Goal: Information Seeking & Learning: Learn about a topic

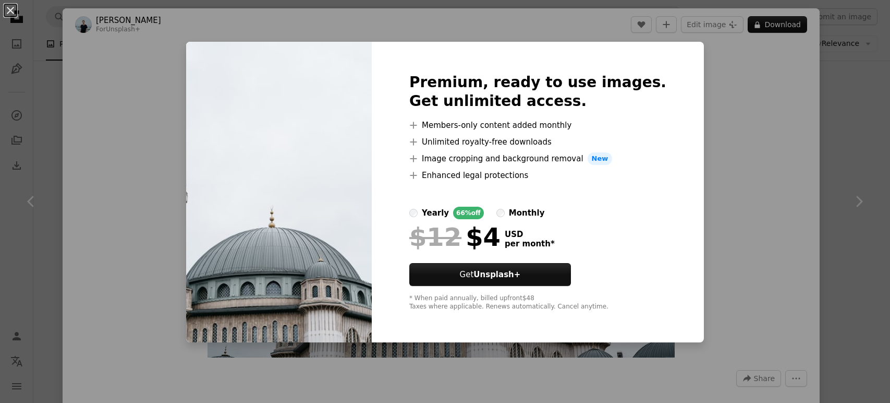
scroll to position [581, 0]
click at [851, 169] on div "An X shape Premium, ready to use images. Get unlimited access. A plus sign Memb…" at bounding box center [445, 201] width 890 height 403
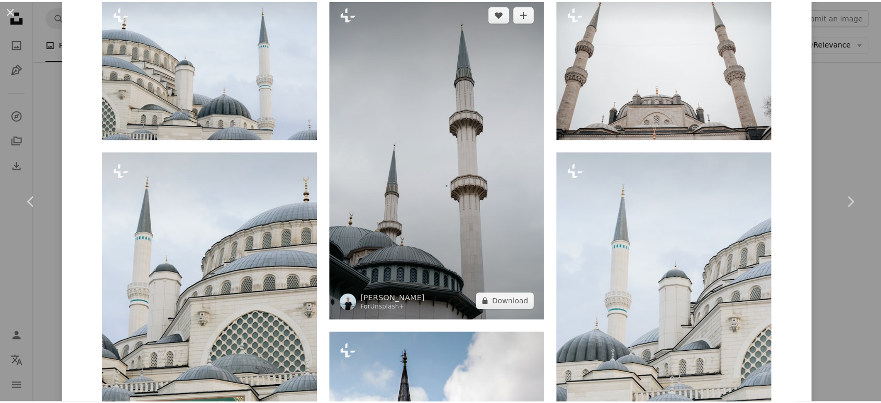
scroll to position [755, 0]
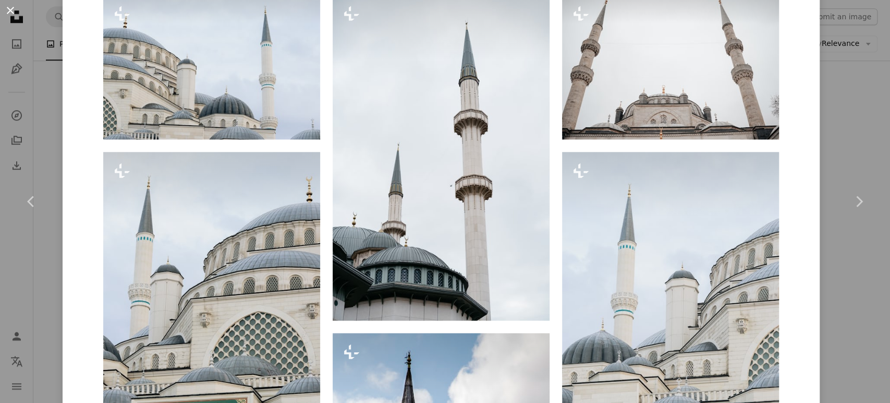
click at [13, 13] on button "An X shape" at bounding box center [10, 10] width 13 height 13
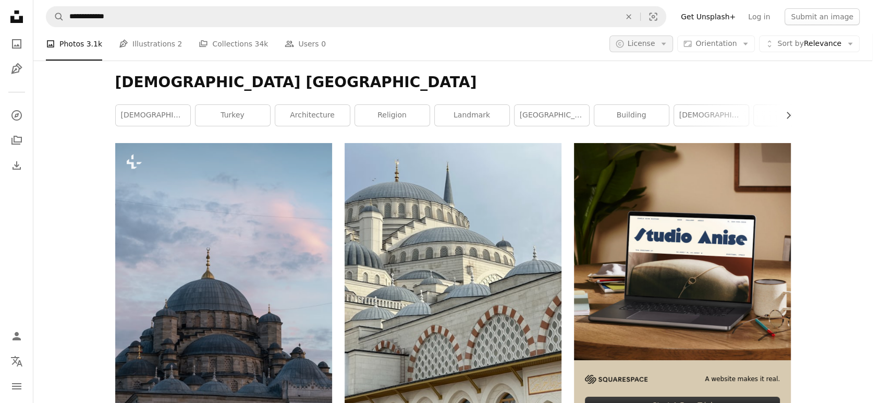
scroll to position [1115, 0]
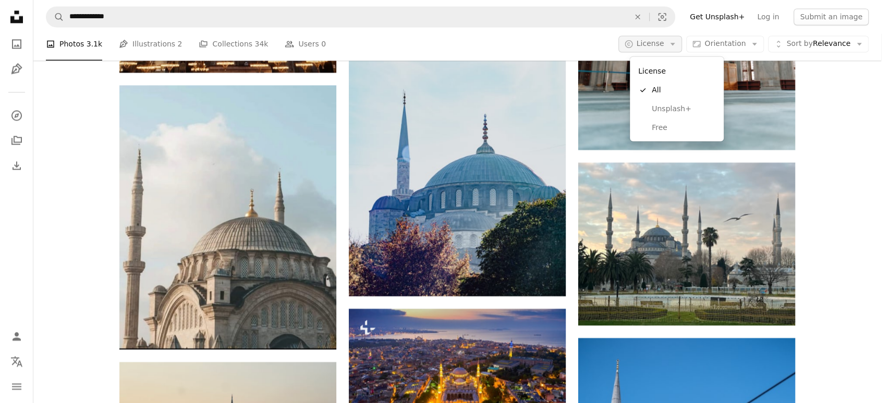
click at [675, 43] on button "A copyright icon © License Arrow down" at bounding box center [651, 43] width 64 height 17
click at [663, 125] on span "Free" at bounding box center [684, 127] width 64 height 10
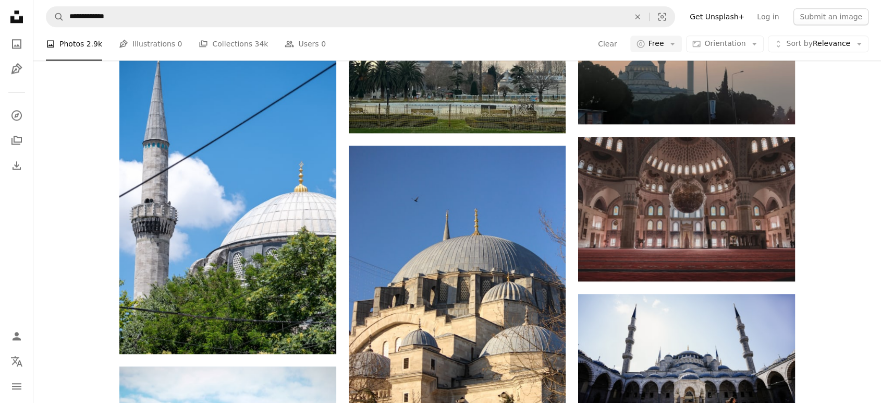
scroll to position [2220, 0]
click at [18, 46] on icon "Photos" at bounding box center [16, 43] width 9 height 9
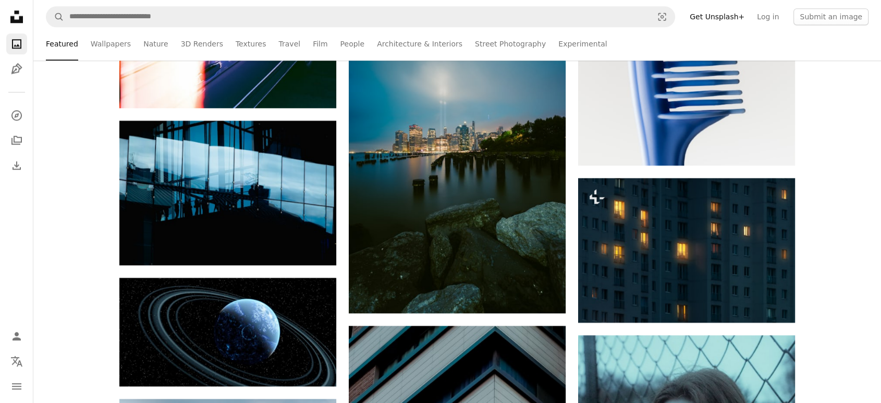
click at [25, 26] on icon "Unsplash logo Unsplash Home" at bounding box center [16, 16] width 21 height 21
click at [17, 17] on icon "Unsplash logo Unsplash Home" at bounding box center [16, 16] width 21 height 21
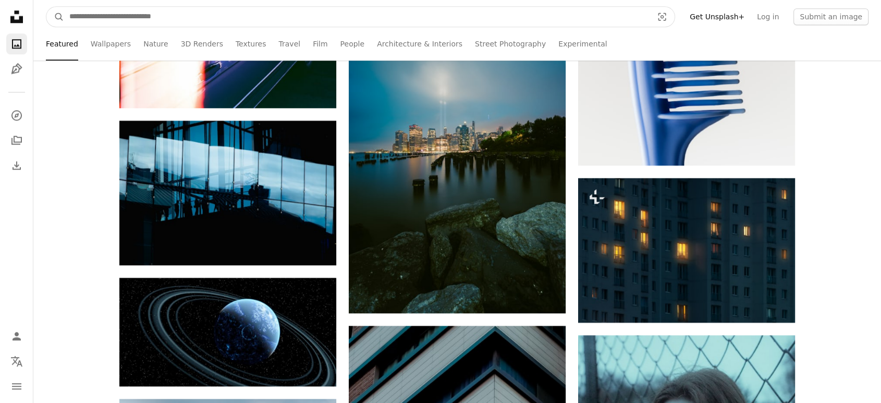
click at [168, 16] on input "Find visuals sitewide" at bounding box center [357, 17] width 586 height 20
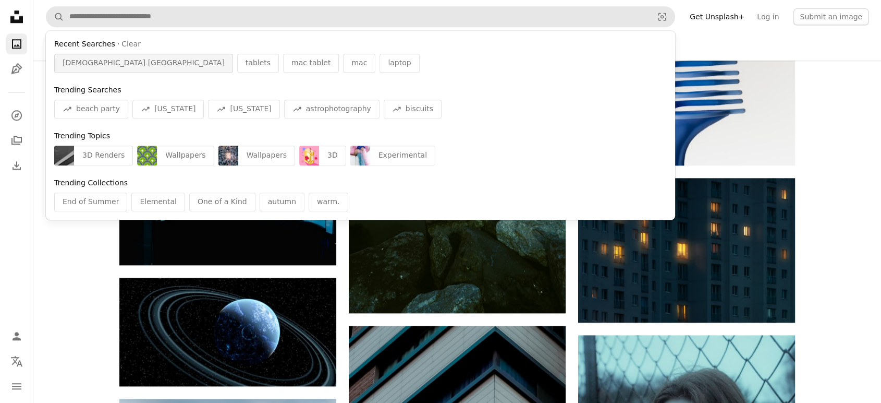
click at [102, 60] on span "[DEMOGRAPHIC_DATA] [GEOGRAPHIC_DATA]" at bounding box center [144, 63] width 162 height 10
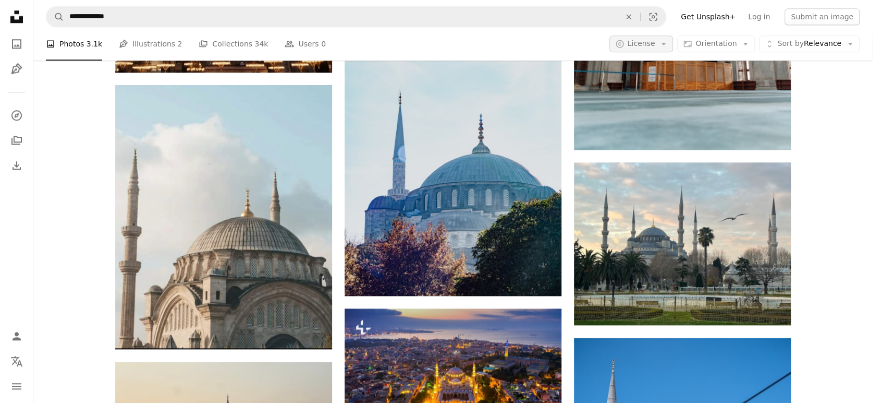
scroll to position [78, 0]
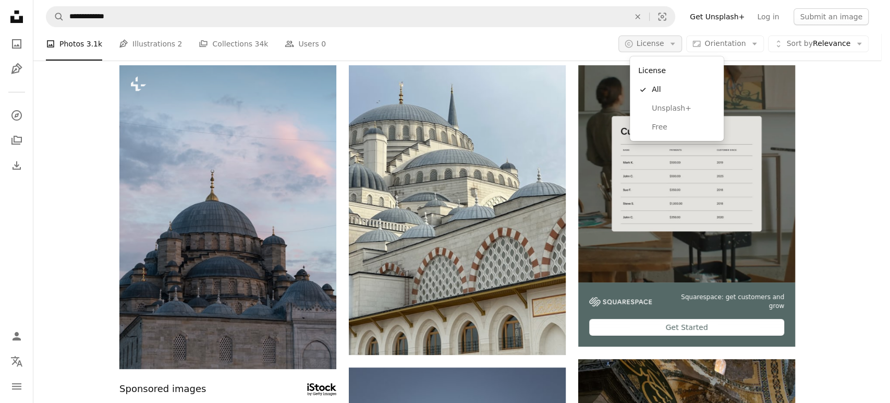
click at [675, 44] on icon "button" at bounding box center [673, 44] width 5 height 3
click at [652, 133] on link "Free" at bounding box center [677, 127] width 86 height 19
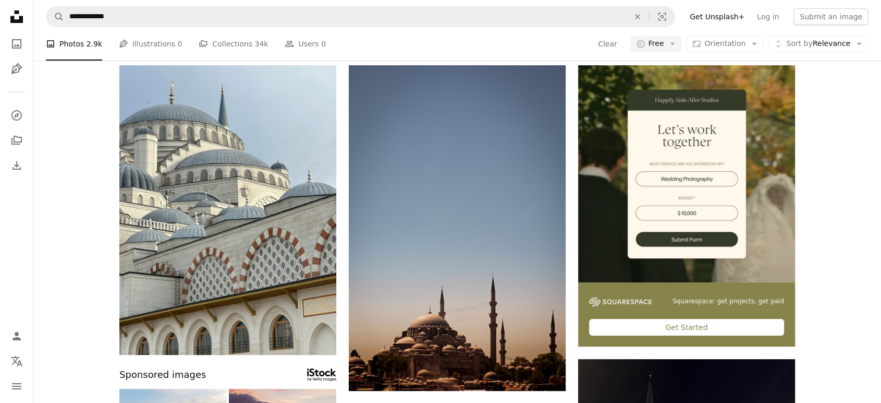
click at [244, 48] on link "turkey" at bounding box center [237, 37] width 75 height 21
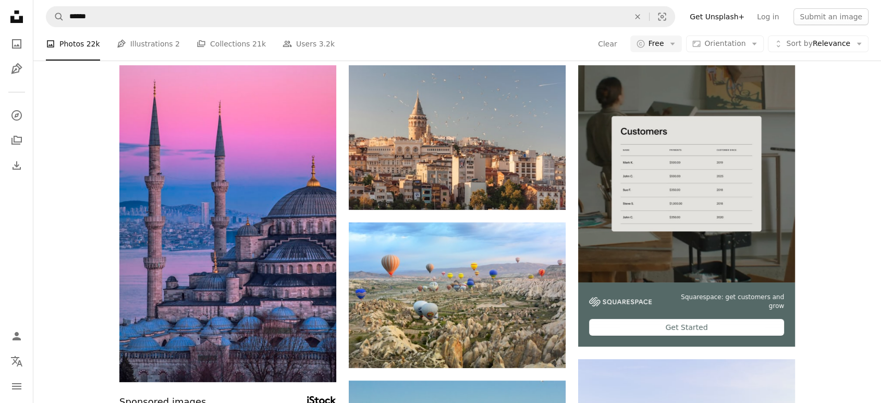
click at [167, 48] on link "[GEOGRAPHIC_DATA]" at bounding box center [157, 37] width 75 height 21
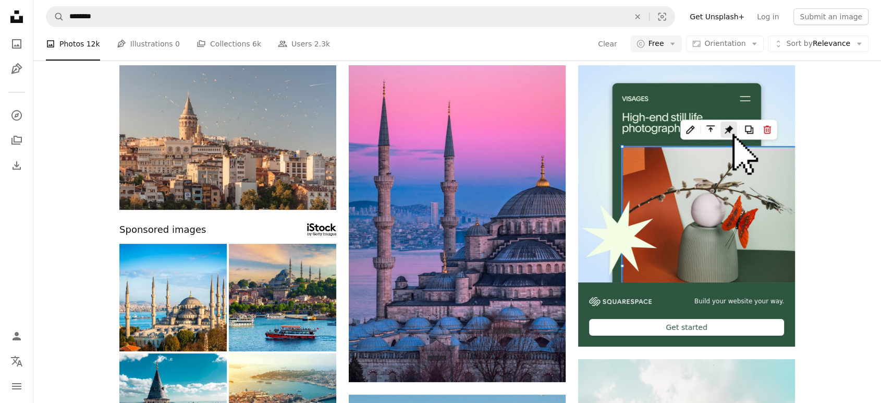
scroll to position [2039, 0]
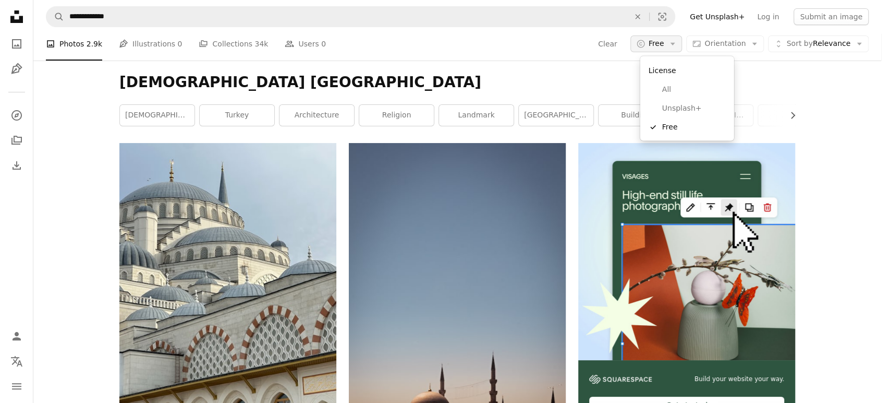
click at [664, 43] on span "Free" at bounding box center [657, 44] width 16 height 10
click at [671, 86] on span "All" at bounding box center [694, 89] width 64 height 10
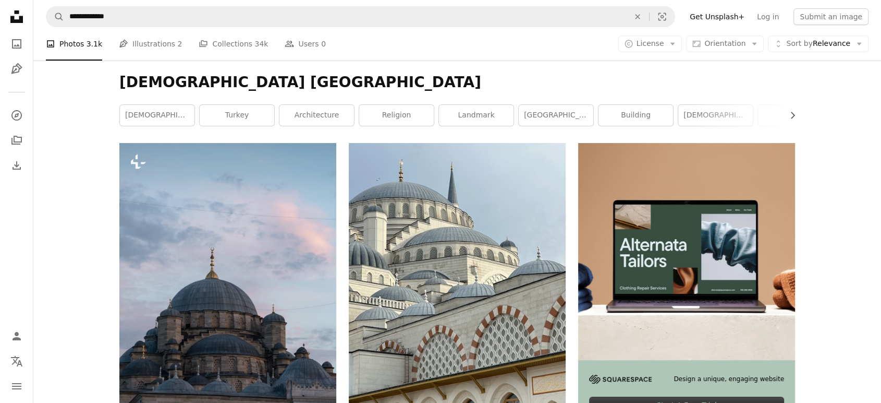
scroll to position [1286, 0]
